Goal: Task Accomplishment & Management: Complete application form

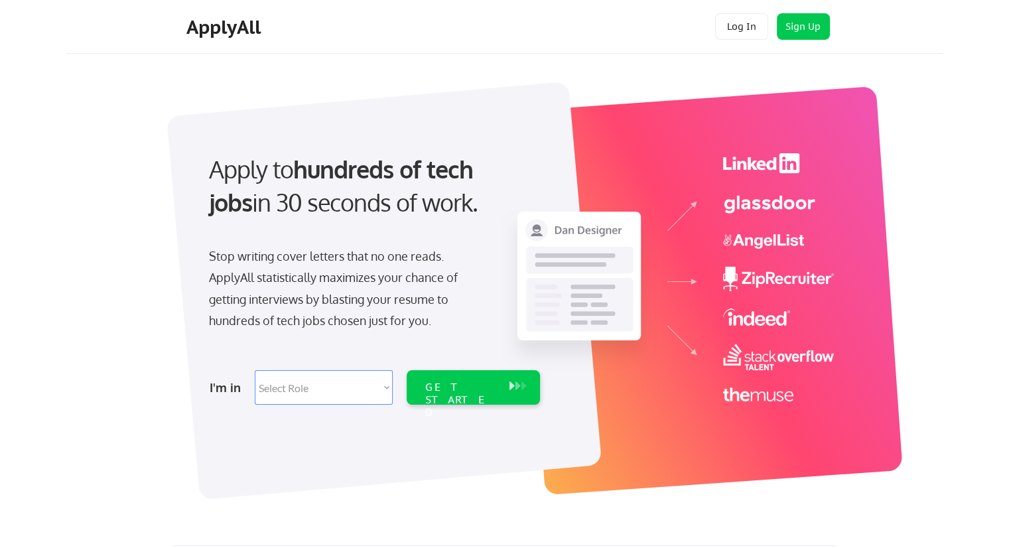
click at [387, 389] on select "Select Role Software Engineering Product Management Customer Success Sales UI/U…" at bounding box center [324, 387] width 138 height 34
select select ""sales0""
click at [255, 370] on select "Select Role Software Engineering Product Management Customer Success Sales UI/U…" at bounding box center [324, 387] width 138 height 34
select select ""sales0""
click at [491, 383] on div "GET STARTED" at bounding box center [460, 400] width 71 height 38
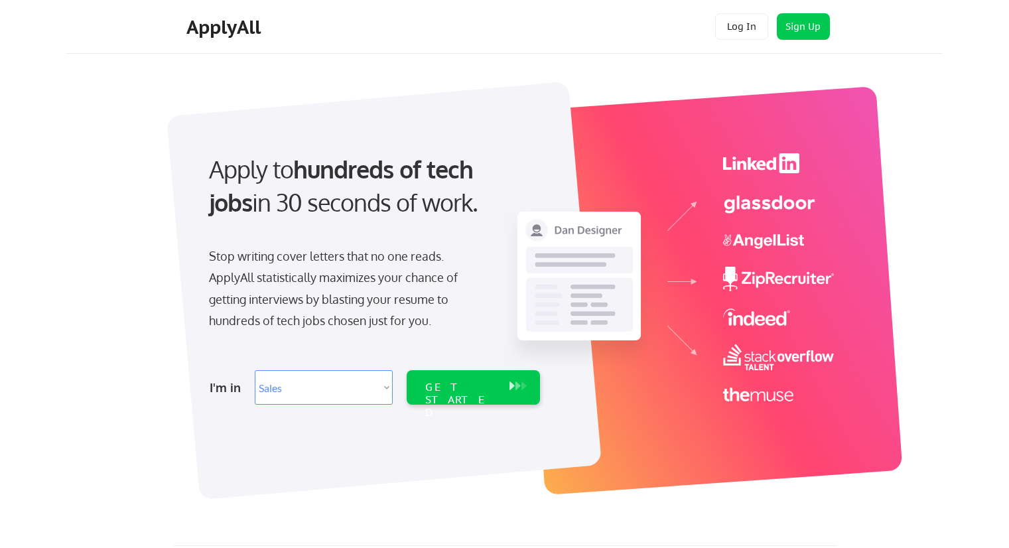
select select ""sales0""
